Goal: Task Accomplishment & Management: Use online tool/utility

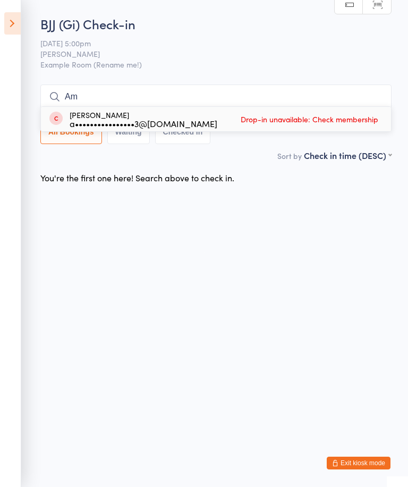
type input "A"
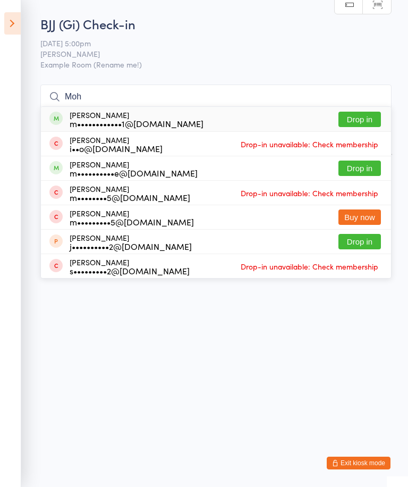
type input "Moh"
click at [373, 117] on button "Drop in" at bounding box center [360, 119] width 43 height 15
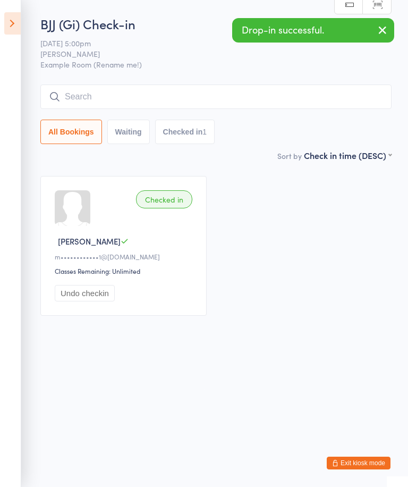
click at [341, 94] on input "search" at bounding box center [215, 96] width 351 height 24
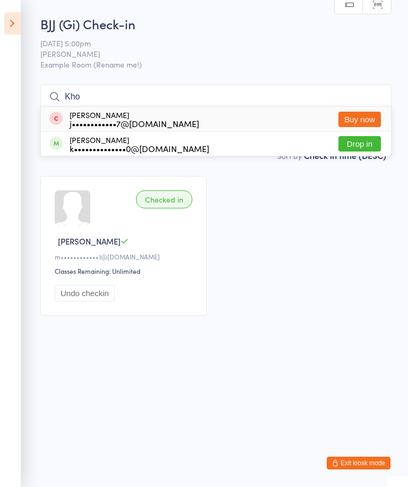
type input "Kho"
click at [361, 147] on button "Drop in" at bounding box center [360, 143] width 43 height 15
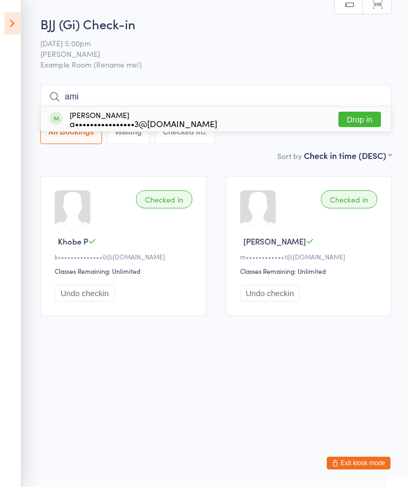
type input "ami"
click at [362, 119] on button "Drop in" at bounding box center [360, 119] width 43 height 15
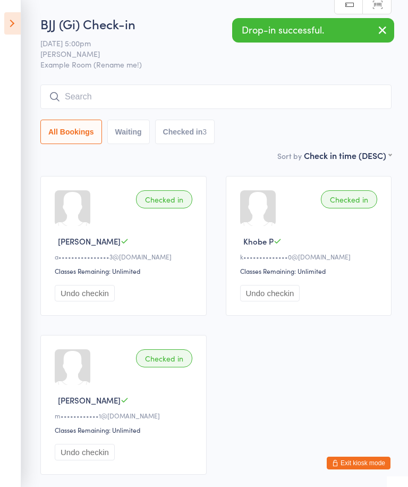
click at [39, 156] on ui-view "BJJ (Gi) Check-in [DATE] 5:00pm [PERSON_NAME] Example Room (Rename me!) Manual …" at bounding box center [204, 249] width 408 height 469
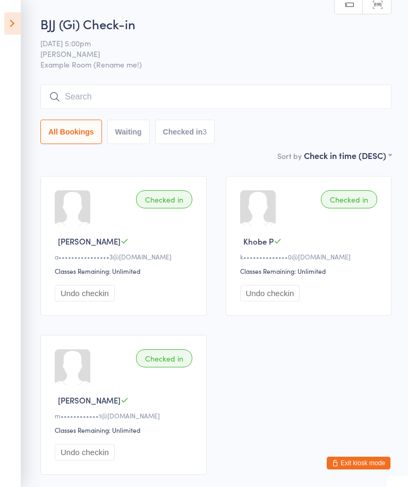
click at [204, 92] on input "search" at bounding box center [215, 96] width 351 height 24
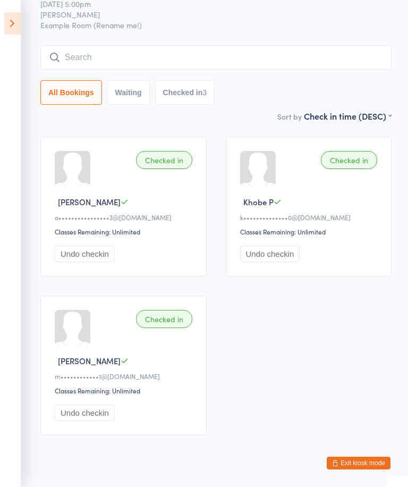
scroll to position [75, 0]
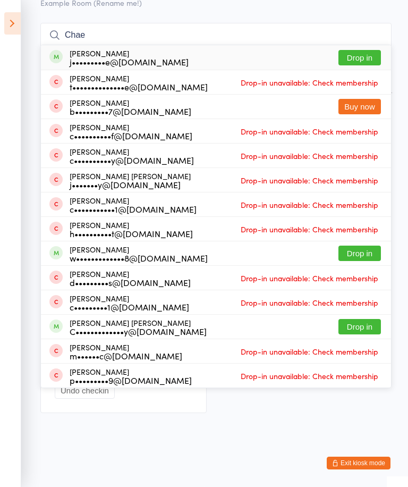
type input "Chae"
click at [371, 50] on button "Drop in" at bounding box center [360, 57] width 43 height 15
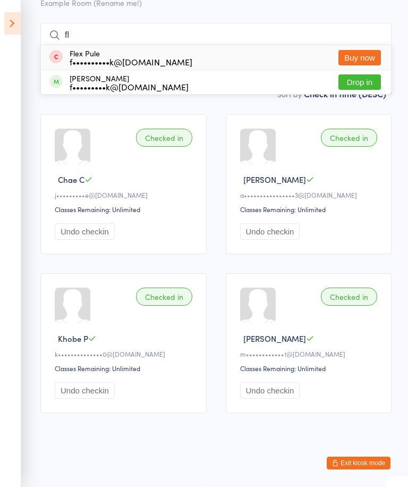
type input "fl"
click at [356, 74] on button "Drop in" at bounding box center [360, 81] width 43 height 15
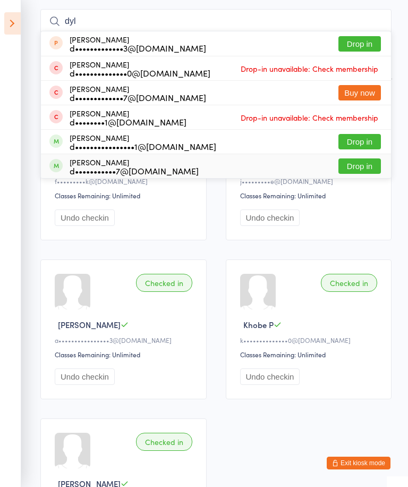
type input "dyl"
click at [360, 160] on button "Drop in" at bounding box center [360, 165] width 43 height 15
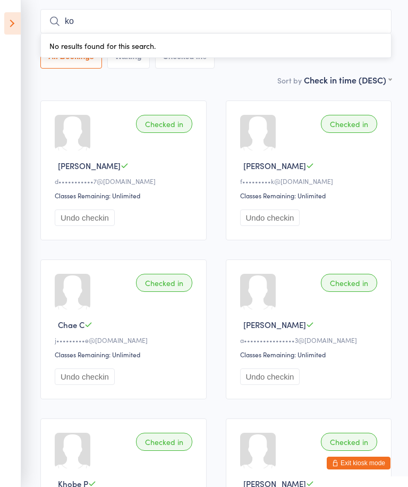
type input "k"
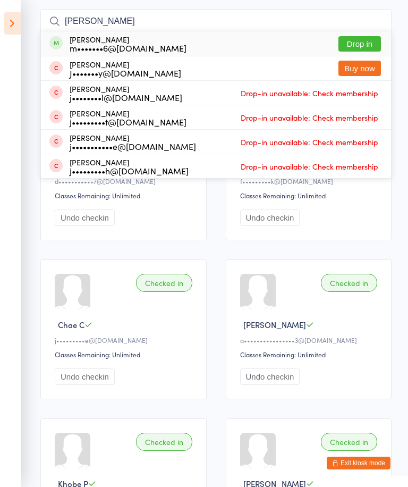
type input "[PERSON_NAME]"
click at [365, 39] on button "Drop in" at bounding box center [360, 43] width 43 height 15
